Goal: Task Accomplishment & Management: Use online tool/utility

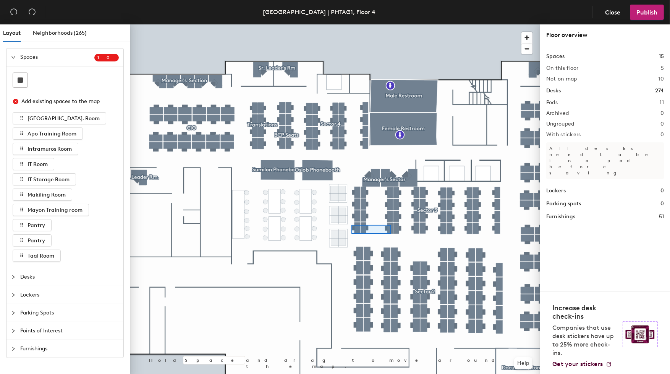
click at [351, 24] on div at bounding box center [335, 24] width 410 height 0
click at [406, 24] on div at bounding box center [335, 24] width 410 height 0
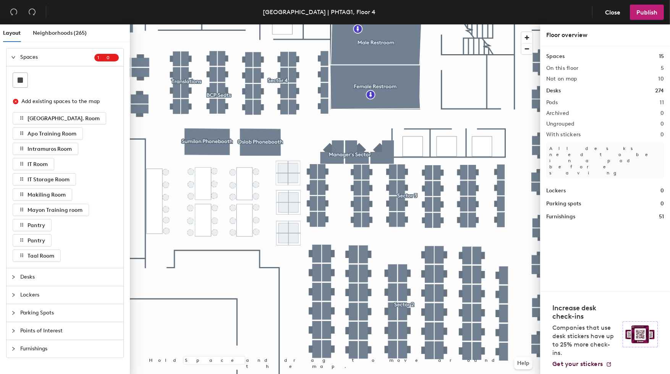
click at [411, 24] on div at bounding box center [335, 24] width 410 height 0
click at [410, 24] on div at bounding box center [335, 24] width 410 height 0
click at [14, 281] on div at bounding box center [15, 277] width 9 height 8
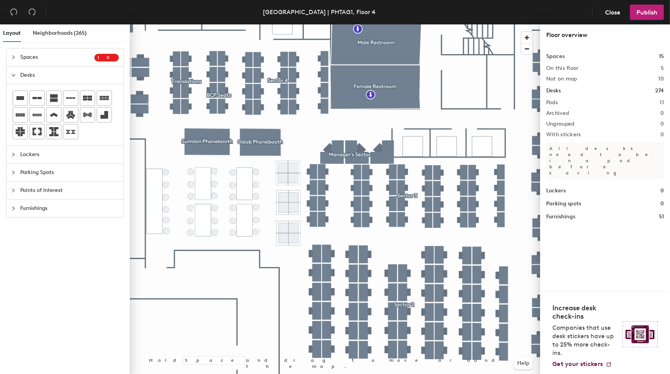
click at [13, 78] on div at bounding box center [15, 75] width 9 height 8
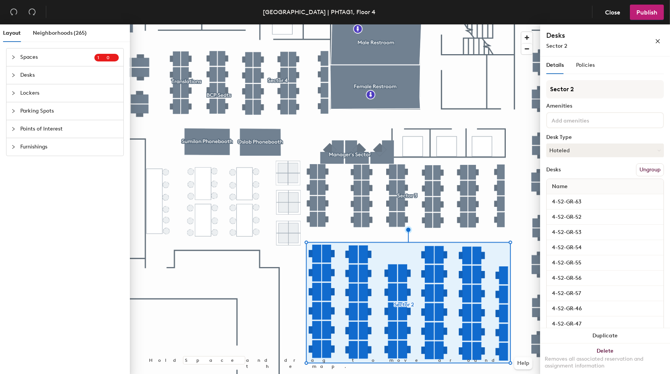
click at [640, 168] on button "Ungroup" at bounding box center [650, 169] width 28 height 13
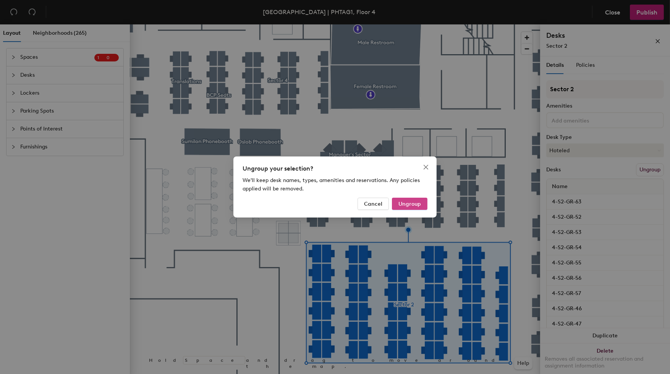
click at [405, 200] on button "Ungroup" at bounding box center [410, 204] width 36 height 12
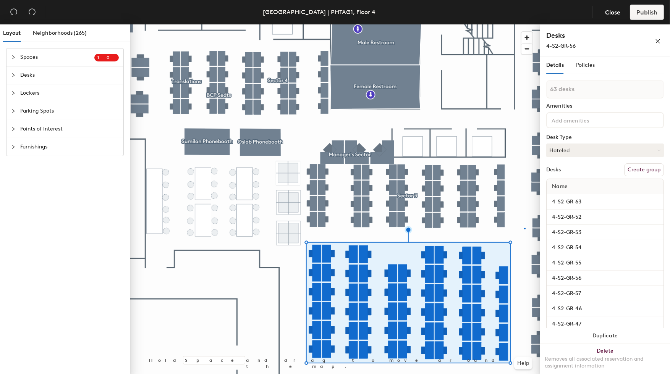
click at [524, 24] on div at bounding box center [335, 24] width 410 height 0
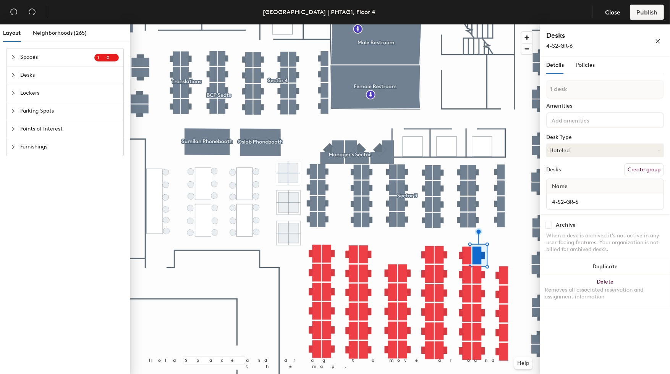
click at [475, 24] on div at bounding box center [335, 24] width 410 height 0
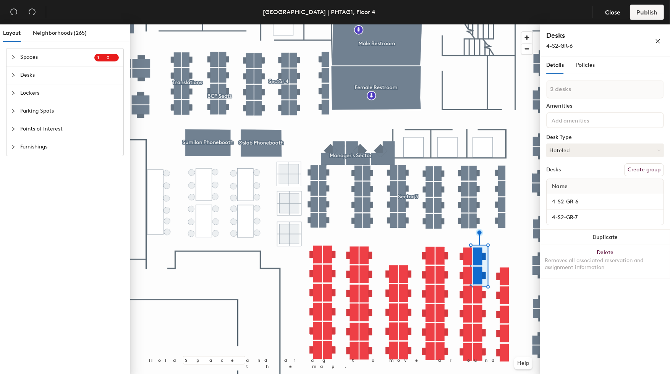
type input "11 desks"
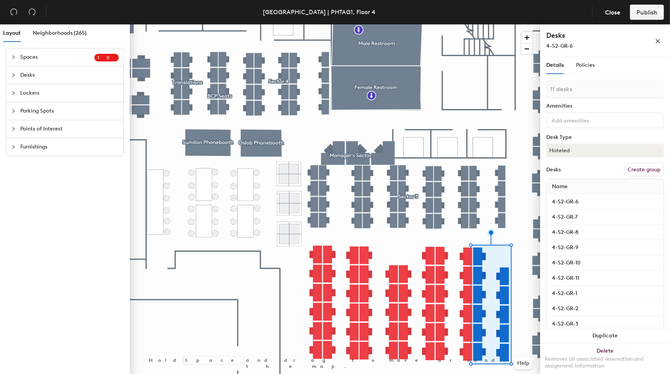
click at [629, 170] on button "Create group" at bounding box center [644, 169] width 40 height 13
type input "P"
type input "Sector 2- V1"
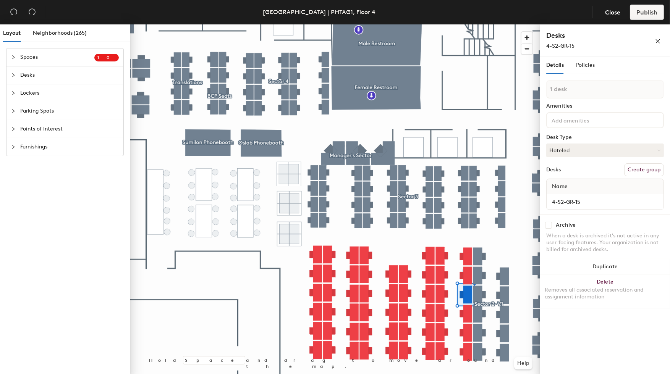
click at [465, 24] on div at bounding box center [335, 24] width 410 height 0
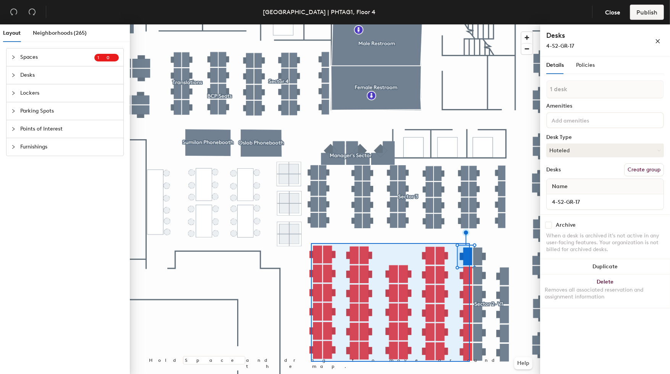
type input "52 desks"
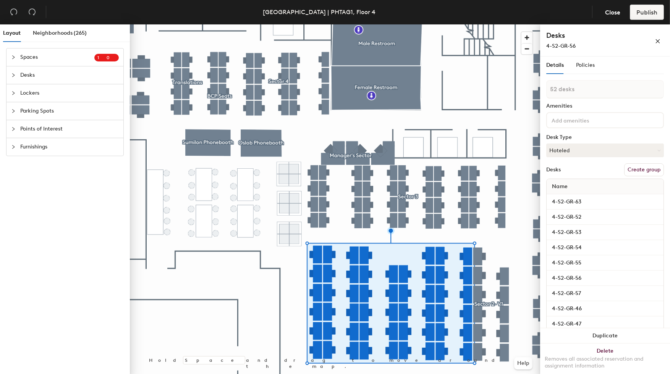
click at [631, 172] on button "Create group" at bounding box center [644, 169] width 40 height 13
type input "P"
type input "Sector 2"
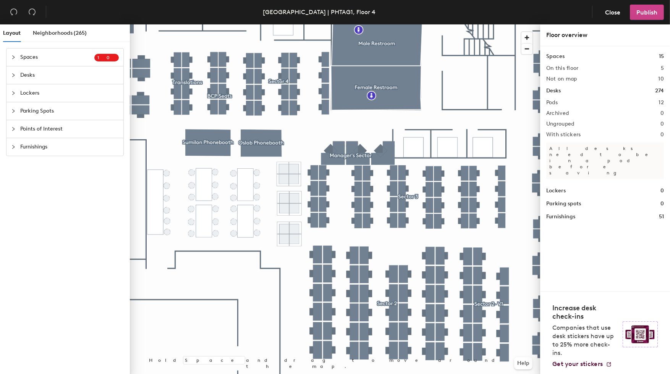
click at [637, 14] on span "Publish" at bounding box center [646, 12] width 21 height 7
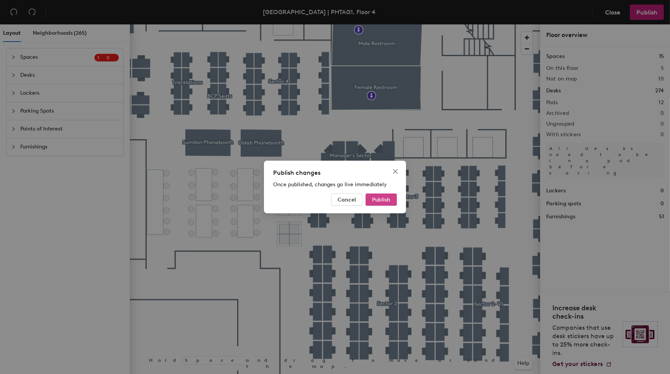
click at [385, 198] on span "Publish" at bounding box center [381, 200] width 18 height 6
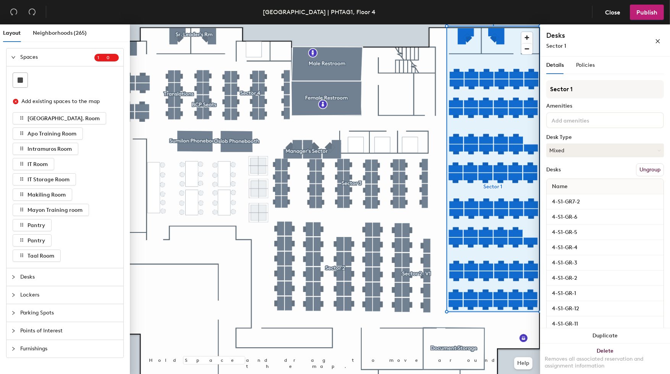
click at [639, 165] on button "Ungroup" at bounding box center [650, 169] width 28 height 13
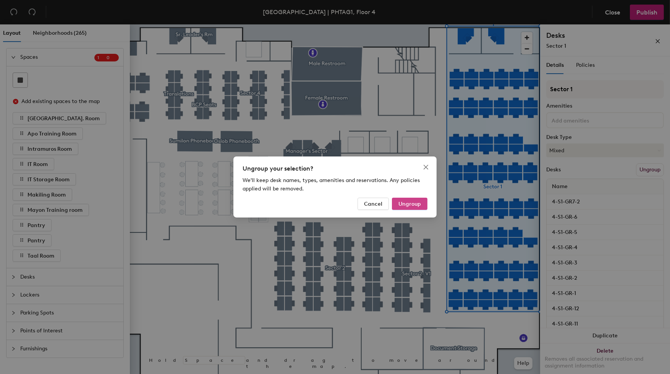
click at [413, 204] on span "Ungroup" at bounding box center [409, 204] width 23 height 6
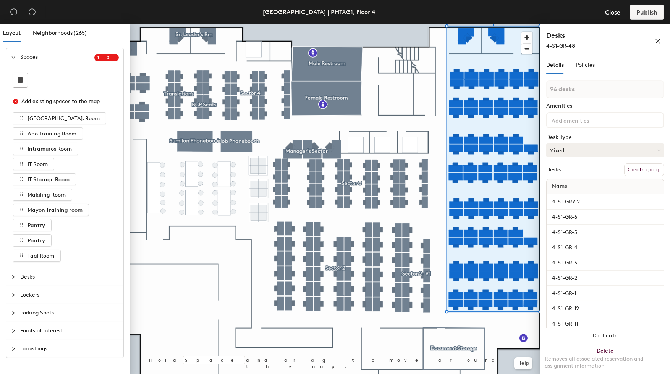
click at [439, 24] on div at bounding box center [335, 24] width 410 height 0
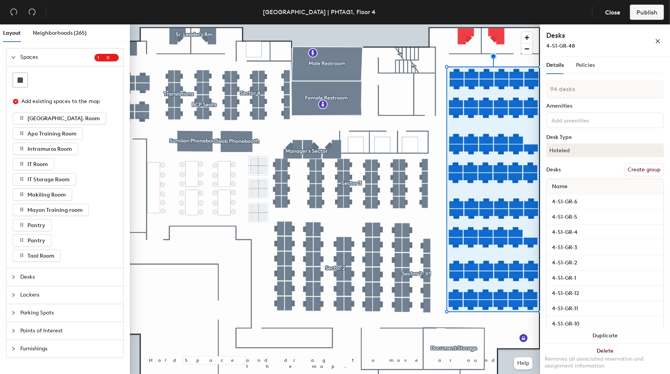
click at [636, 172] on button "Create group" at bounding box center [644, 169] width 40 height 13
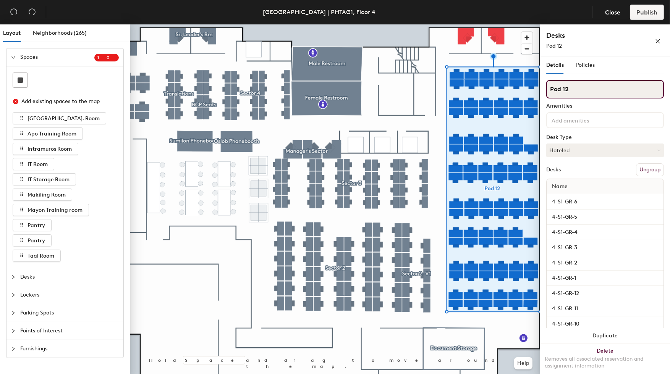
click at [483, 84] on div "Layout Neighborhoods (265) Spaces 1 0 Add existing spaces to the map Puerto Gal…" at bounding box center [335, 200] width 670 height 353
type input "Sector 1"
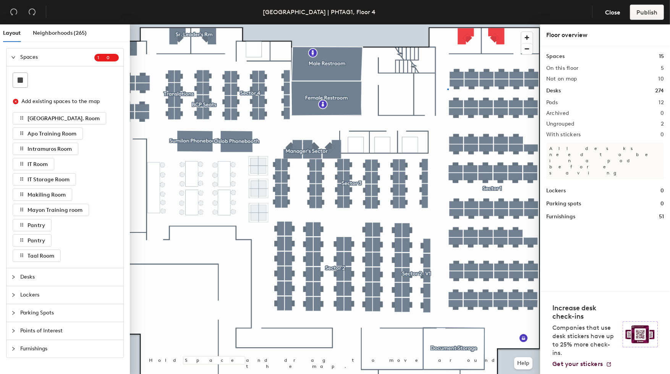
drag, startPoint x: 571, startPoint y: 90, endPoint x: 448, endPoint y: 88, distance: 123.7
click at [448, 24] on div at bounding box center [335, 24] width 410 height 0
click at [491, 24] on div at bounding box center [335, 24] width 410 height 0
click at [500, 24] on div at bounding box center [335, 24] width 410 height 0
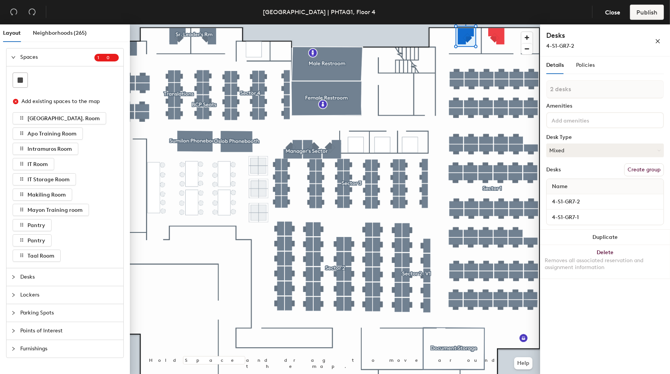
type input "1 desk"
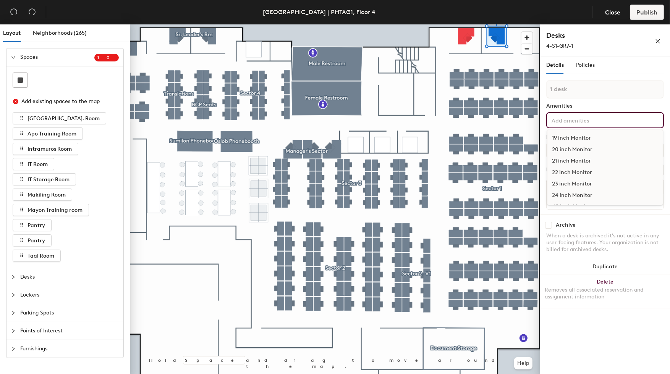
click at [565, 124] on input at bounding box center [584, 119] width 69 height 9
click at [580, 78] on div "Details Policies 1 desk Amenities 19 inch Monitor 20 inch Monitor 21 inch Monit…" at bounding box center [605, 183] width 118 height 252
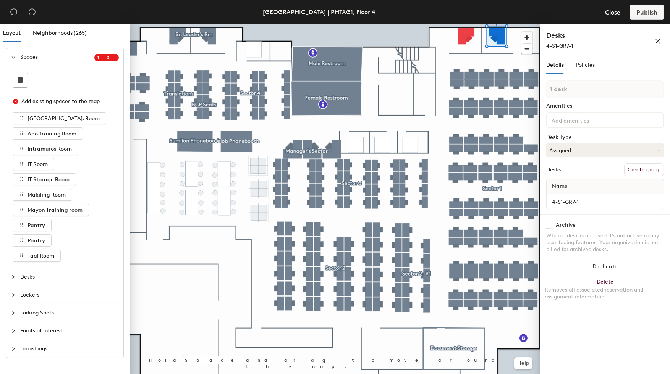
type input "2 desks"
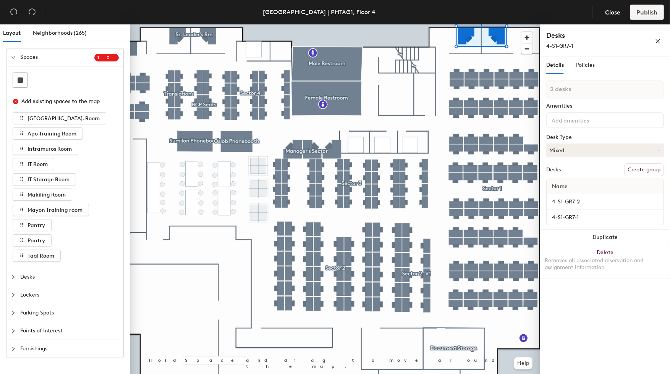
click at [635, 174] on button "Create group" at bounding box center [644, 169] width 40 height 13
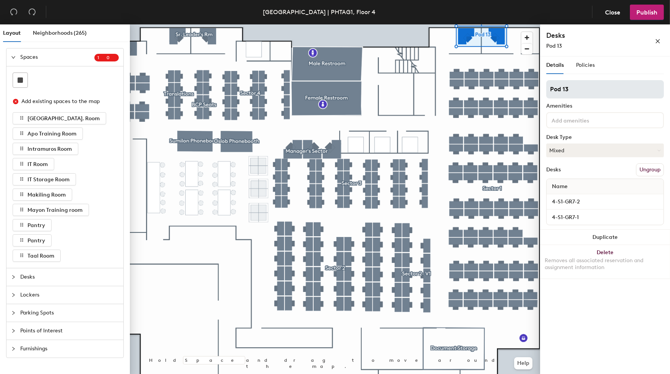
click at [505, 76] on div "Layout Neighborhoods (265) Spaces 1 0 Add existing spaces to the map Puerto Gal…" at bounding box center [335, 200] width 670 height 353
type input "Sr. Leadership Room"
click at [646, 17] on button "Publish" at bounding box center [647, 12] width 34 height 15
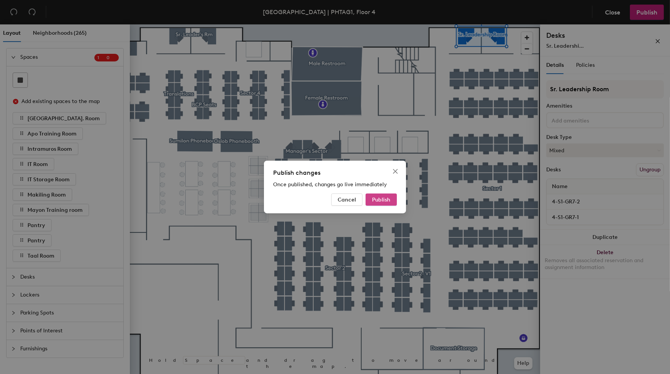
click at [375, 198] on span "Publish" at bounding box center [381, 200] width 18 height 6
